Goal: Browse casually: Explore the website without a specific task or goal

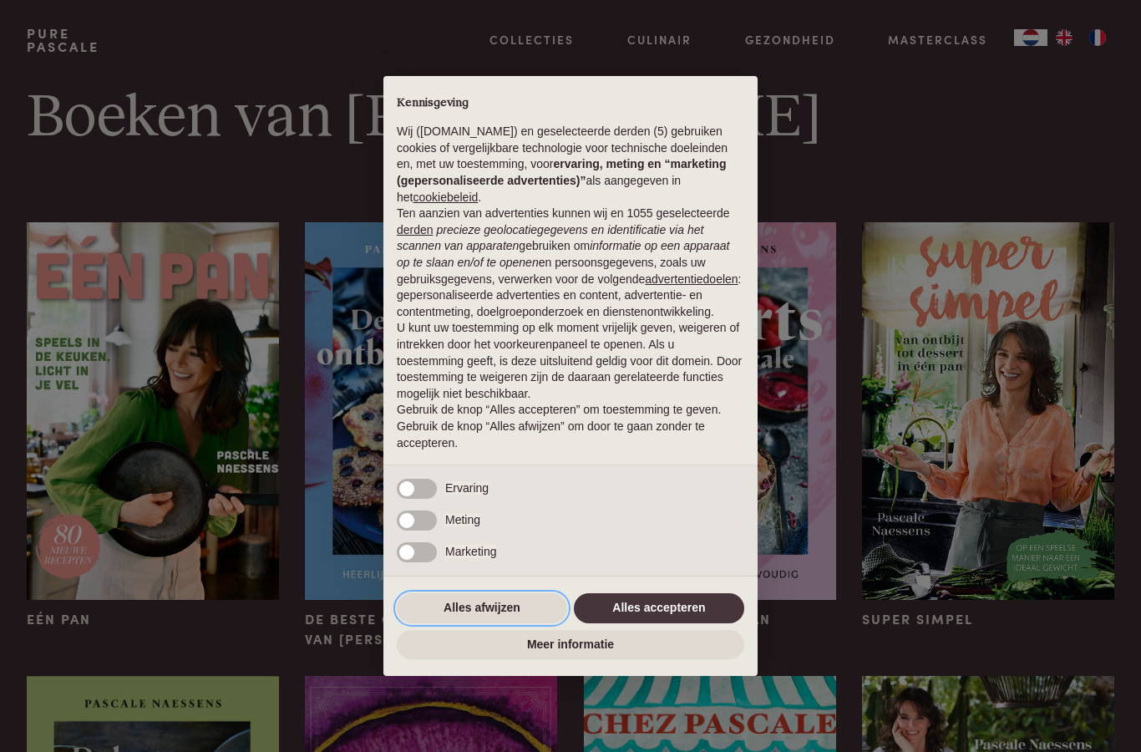
click at [515, 607] on button "Alles afwijzen" at bounding box center [482, 608] width 170 height 30
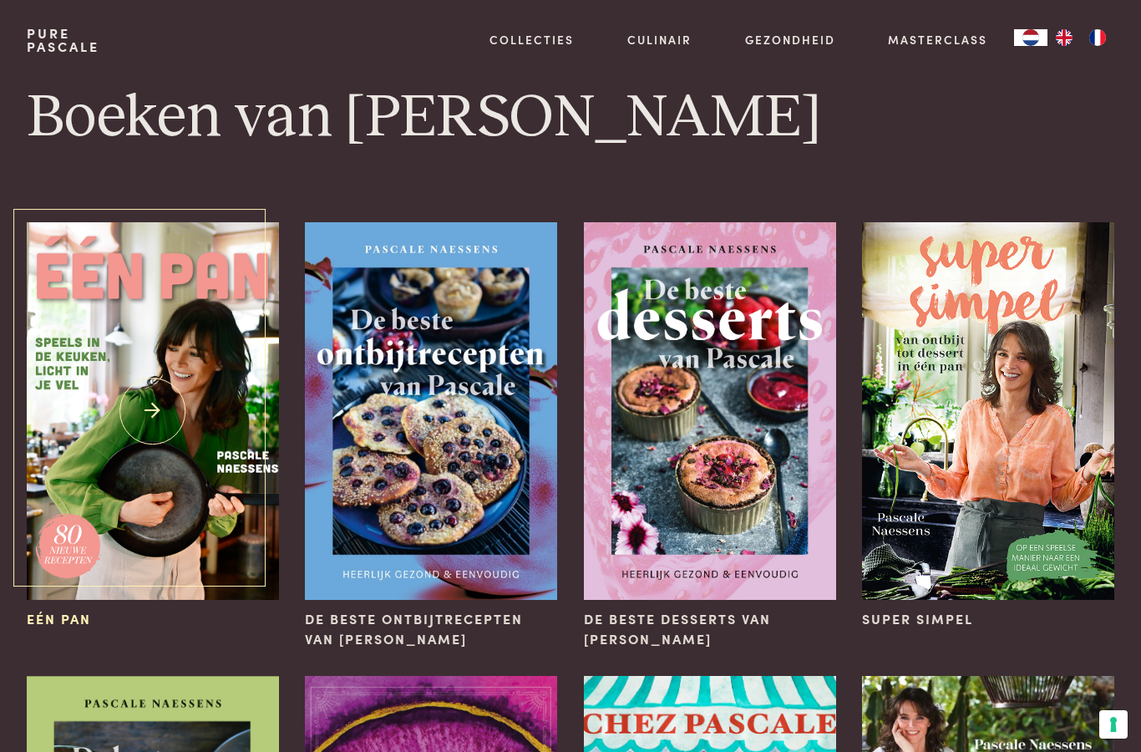
click at [104, 436] on img at bounding box center [153, 411] width 252 height 378
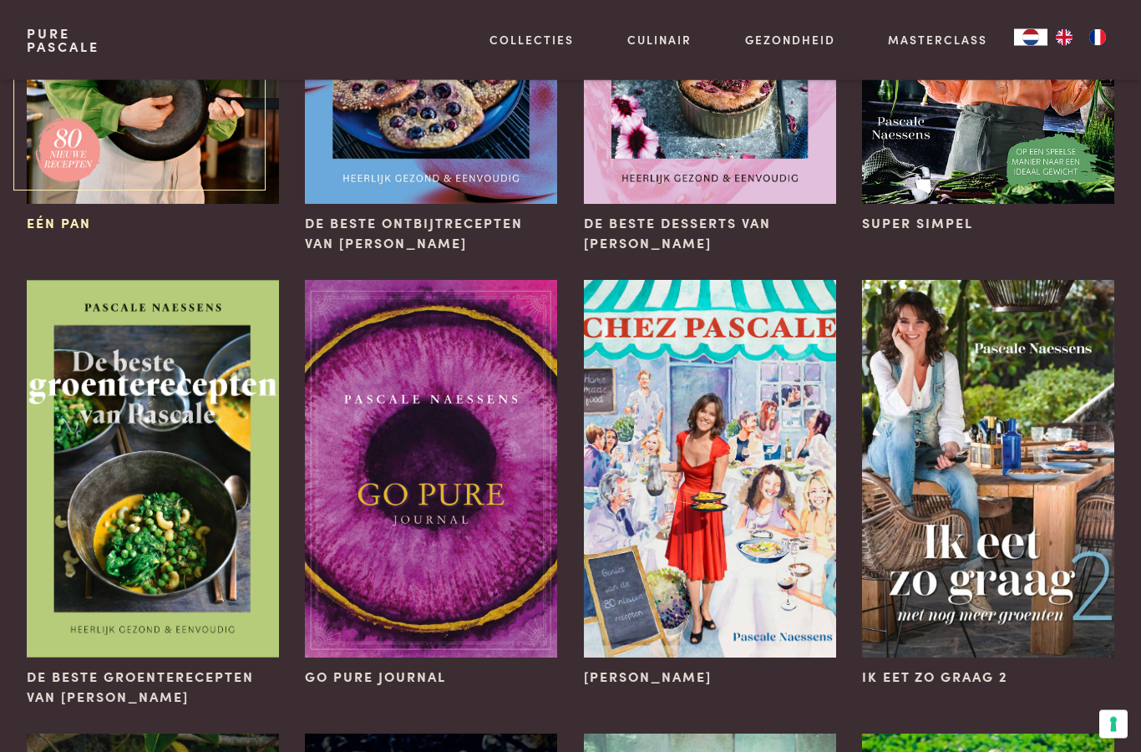
scroll to position [396, 0]
click at [79, 594] on img at bounding box center [153, 469] width 252 height 378
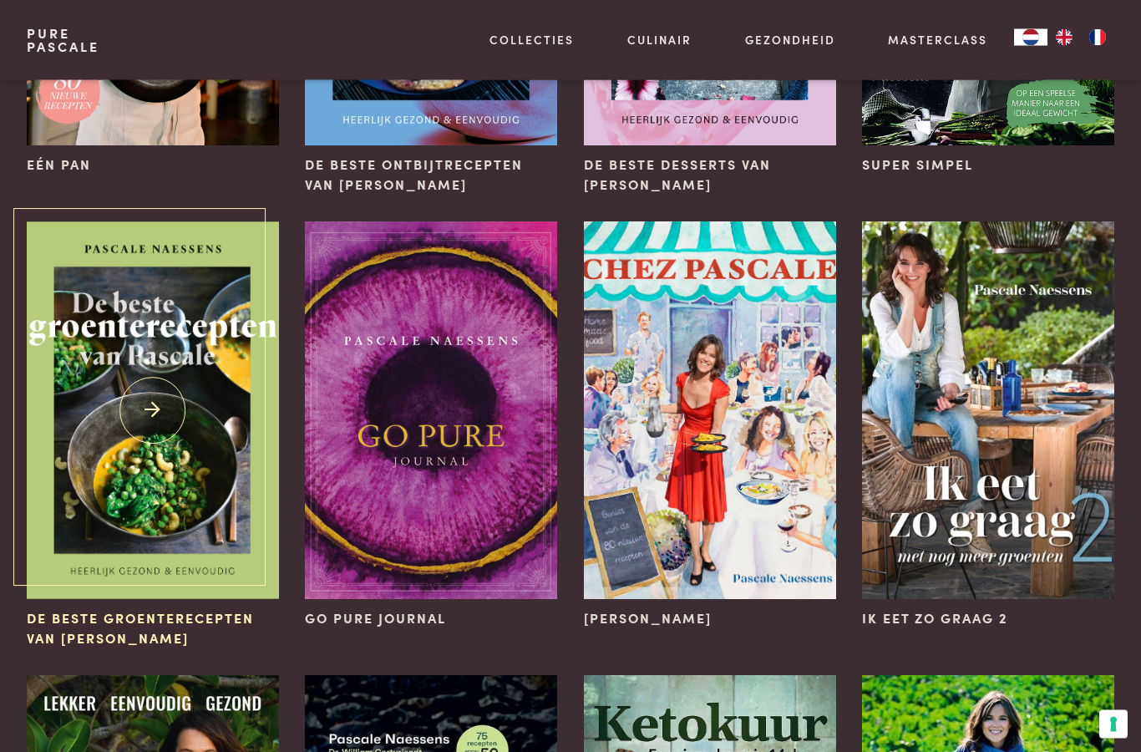
scroll to position [454, 0]
click at [152, 416] on img at bounding box center [153, 410] width 252 height 378
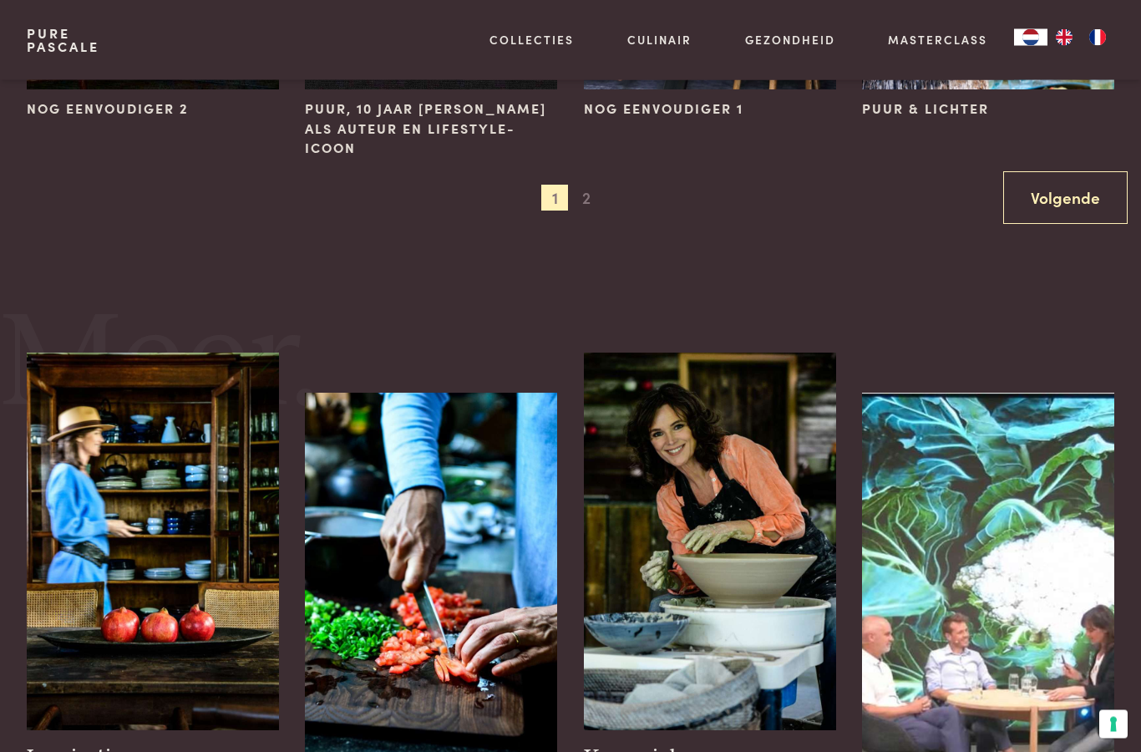
scroll to position [1955, 0]
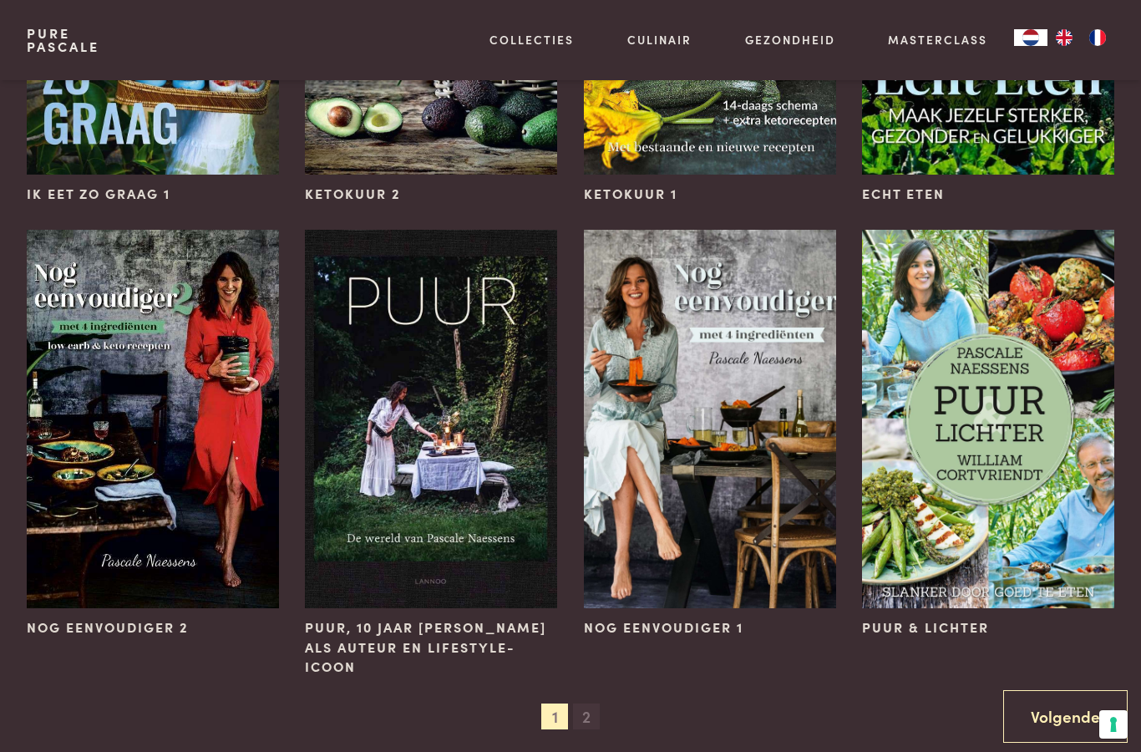
click at [593, 712] on span "2" at bounding box center [586, 716] width 27 height 27
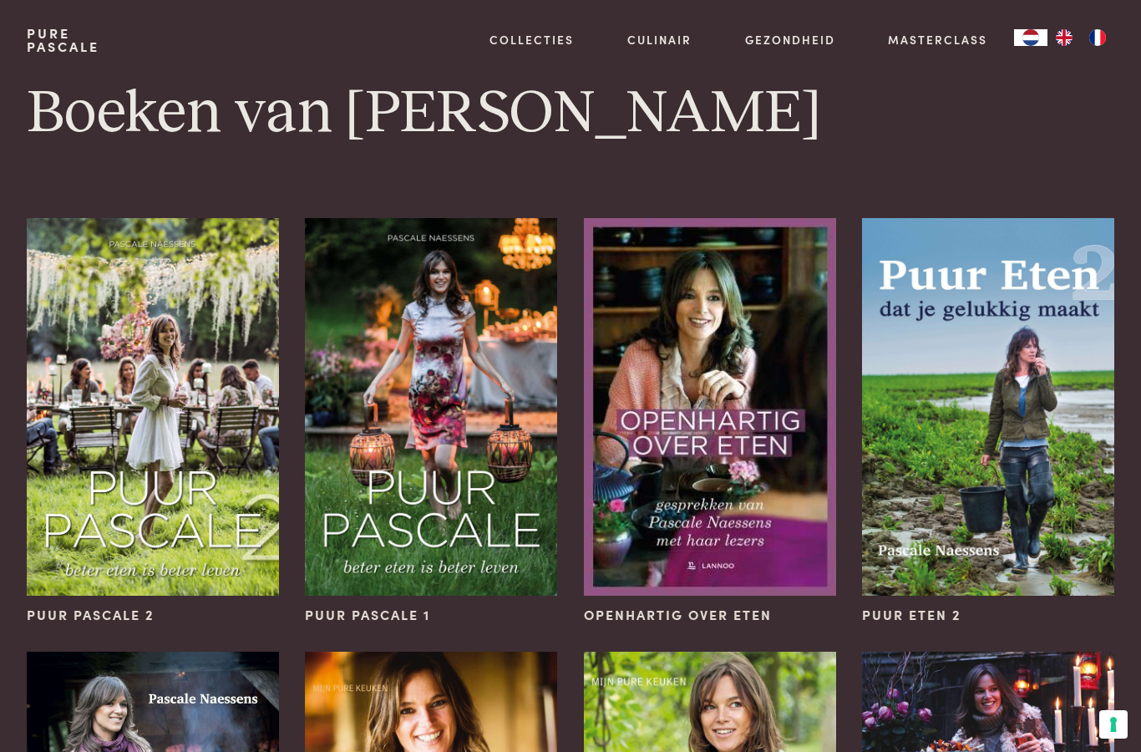
scroll to position [0, 0]
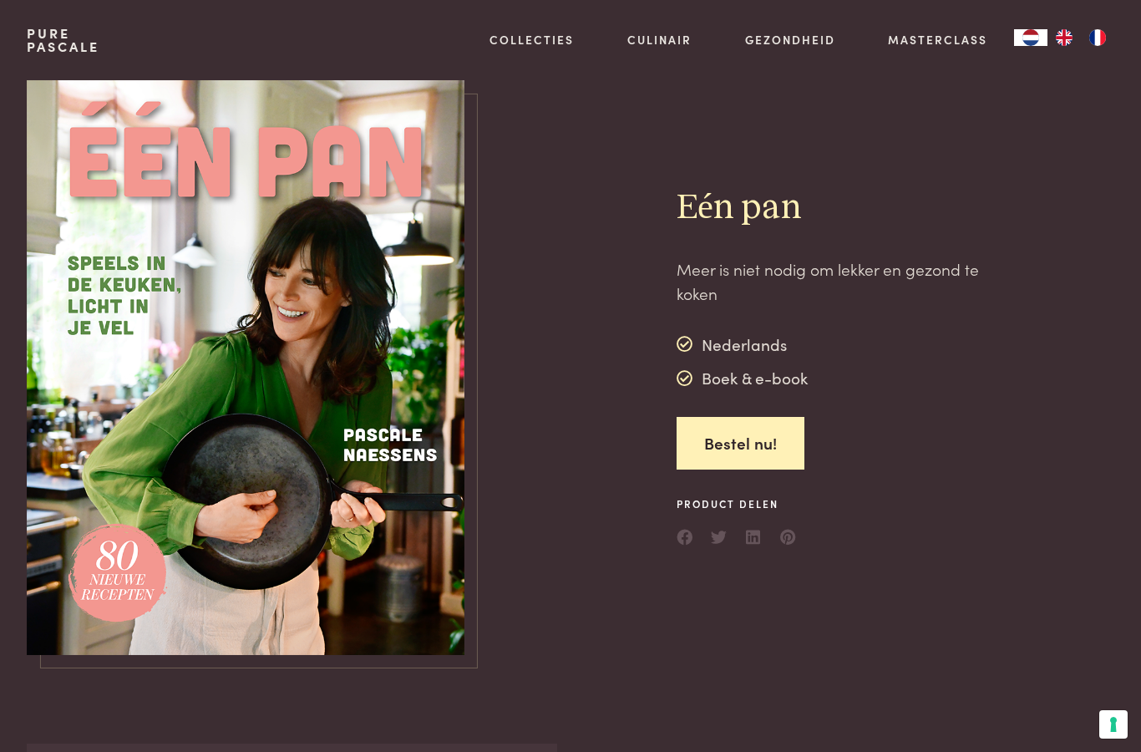
click at [413, 527] on img at bounding box center [246, 367] width 438 height 575
click at [393, 508] on img at bounding box center [246, 367] width 438 height 575
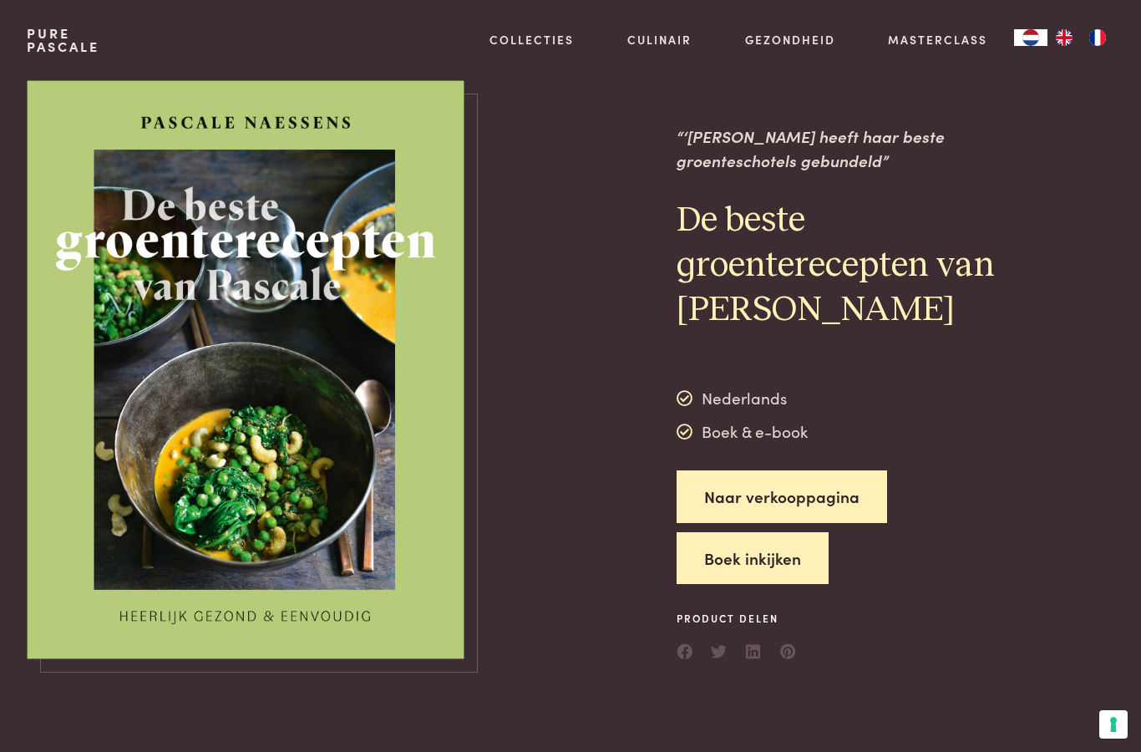
click at [733, 558] on button "Boek inkijken" at bounding box center [753, 558] width 152 height 53
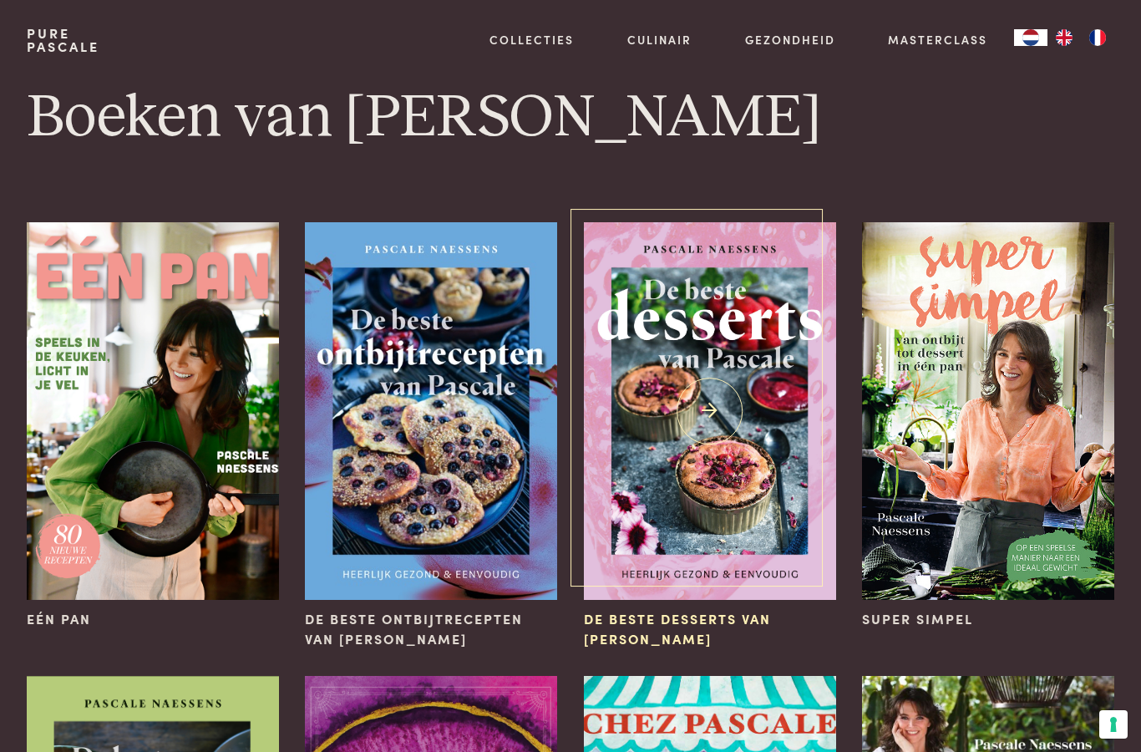
click at [713, 395] on img at bounding box center [710, 411] width 252 height 378
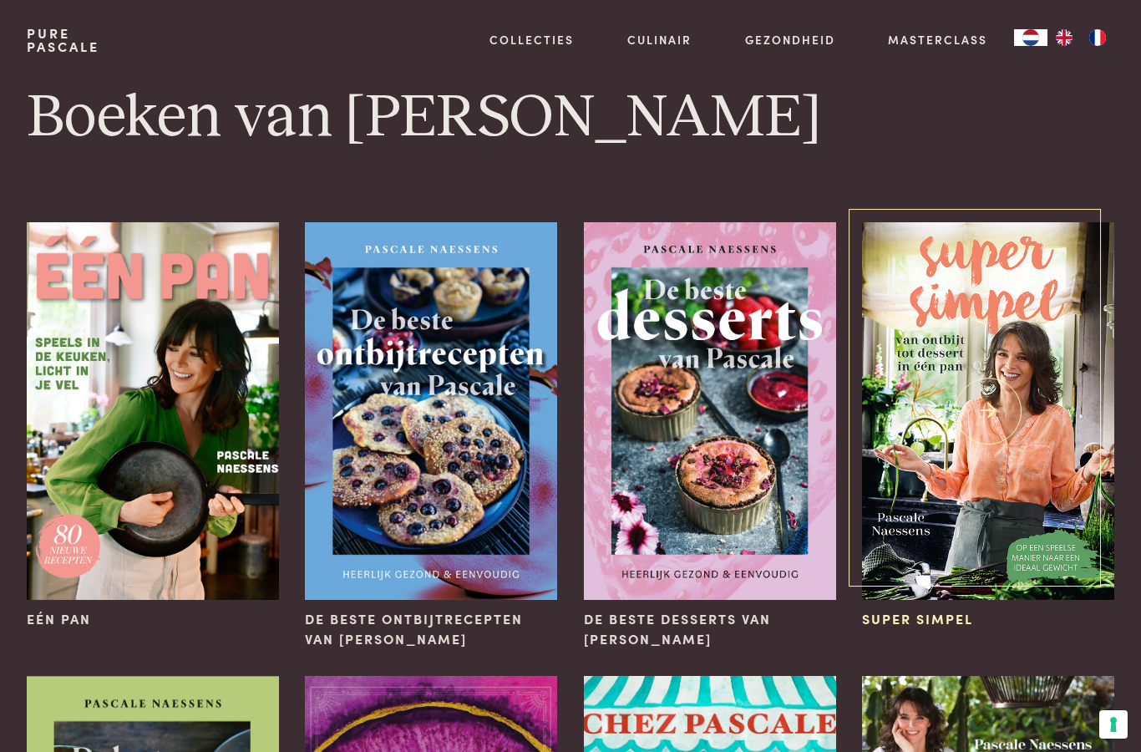
click at [1010, 479] on img at bounding box center [988, 411] width 252 height 378
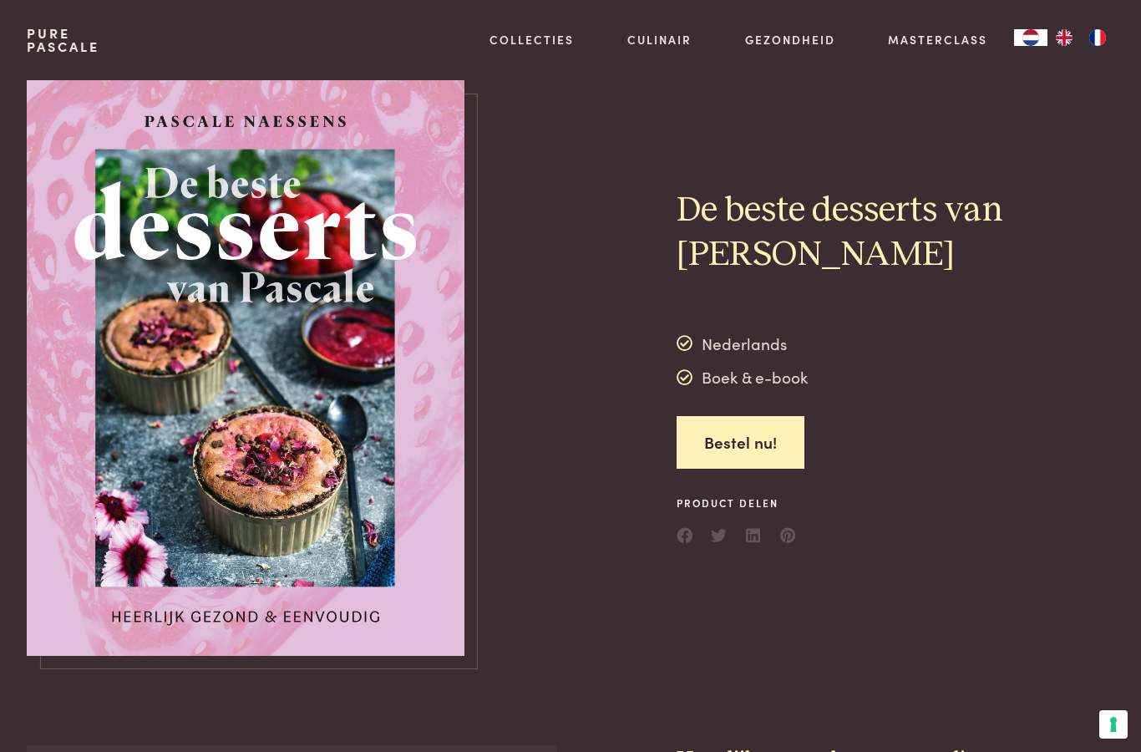
click at [741, 495] on span "Product delen" at bounding box center [737, 502] width 120 height 15
click at [1068, 38] on img "EN" at bounding box center [1064, 37] width 20 height 17
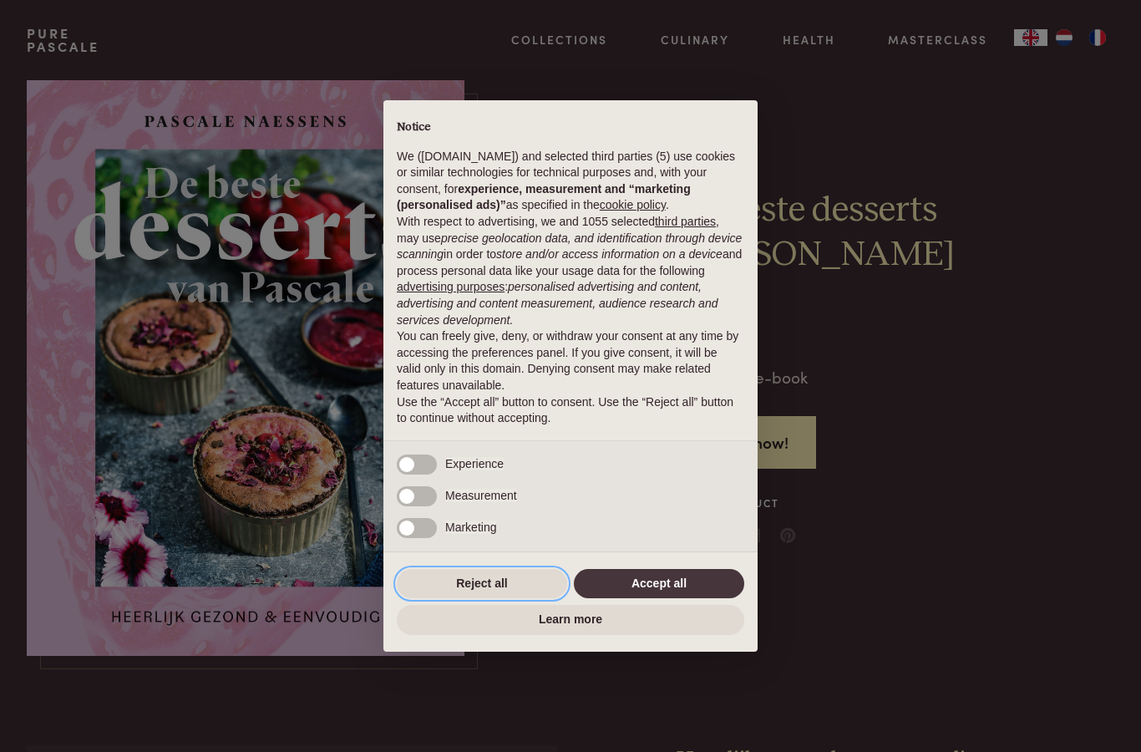
click at [505, 591] on button "Reject all" at bounding box center [482, 584] width 170 height 30
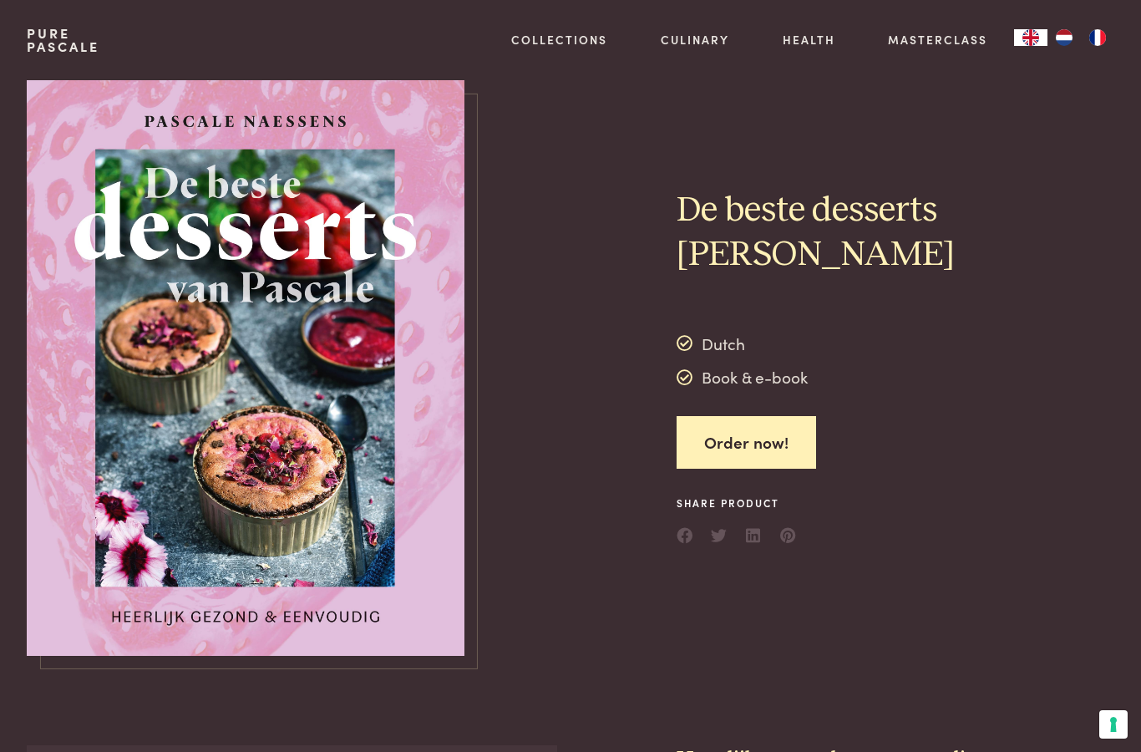
click at [1030, 37] on img "EN" at bounding box center [1031, 37] width 20 height 17
click at [553, 545] on div at bounding box center [570, 368] width 159 height 576
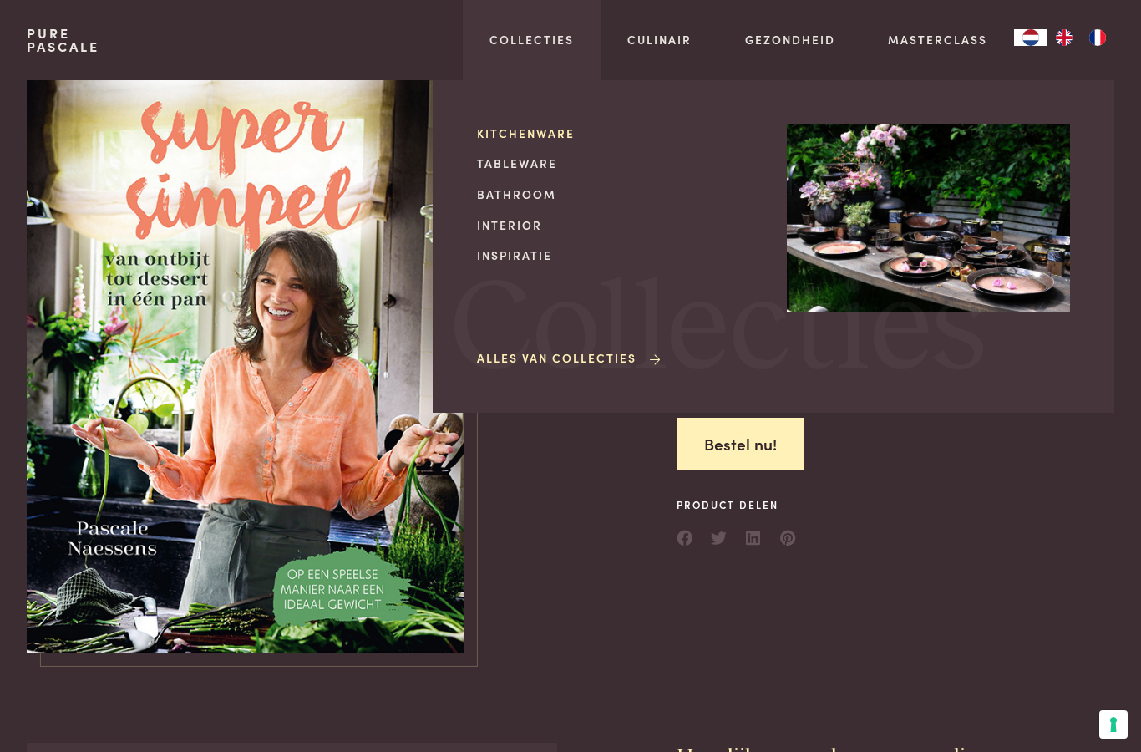
click at [558, 134] on link "Kitchenware" at bounding box center [618, 133] width 283 height 18
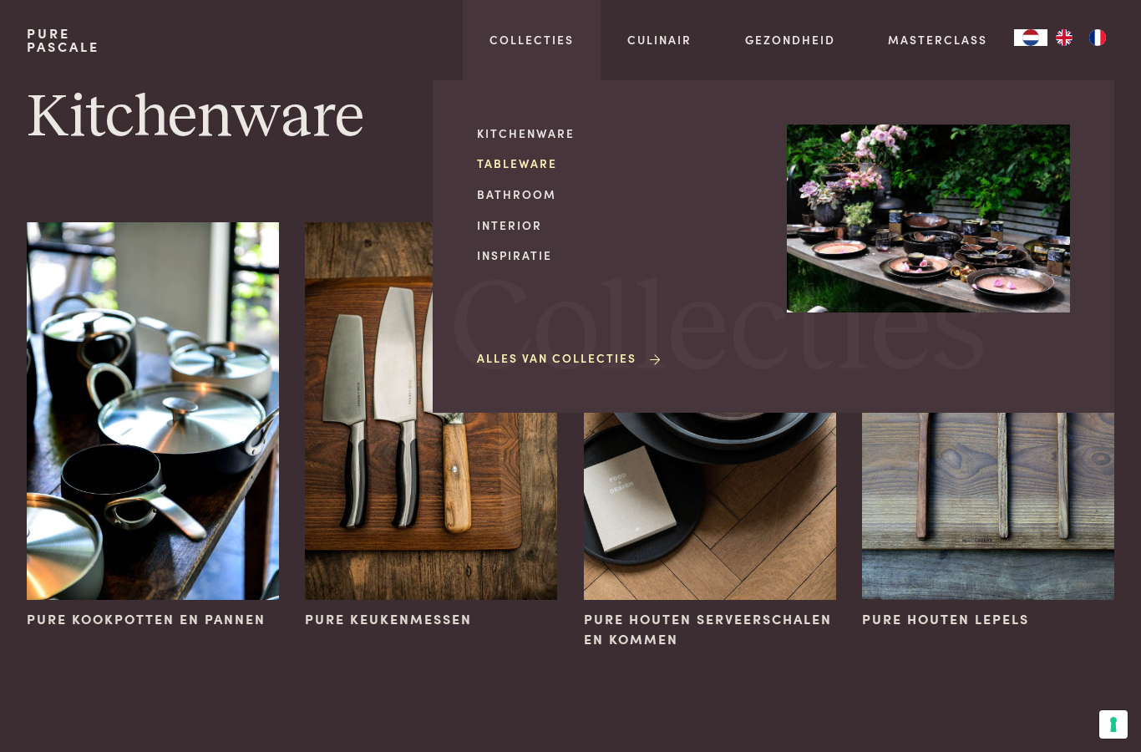
click at [533, 160] on link "Tableware" at bounding box center [618, 164] width 283 height 18
